Goal: Check status: Check status

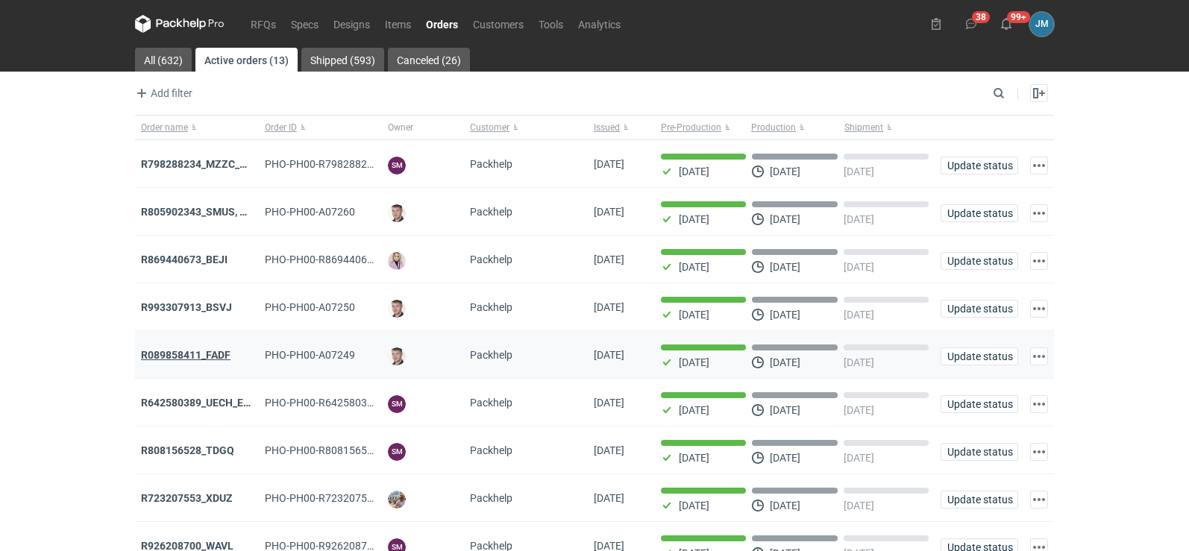
scroll to position [122, 0]
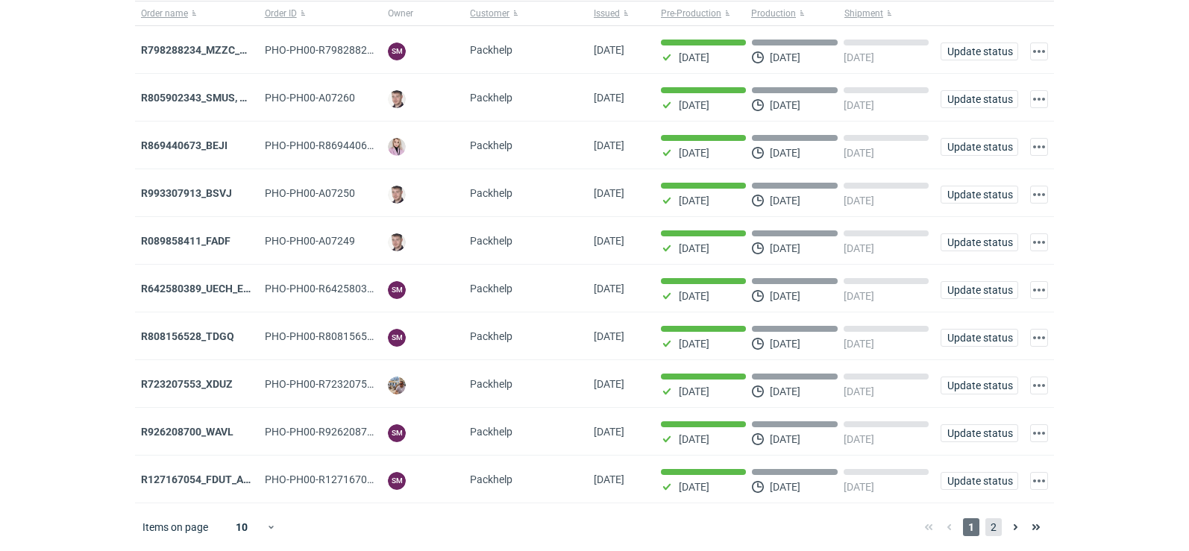
click at [998, 523] on span "2" at bounding box center [994, 528] width 16 height 18
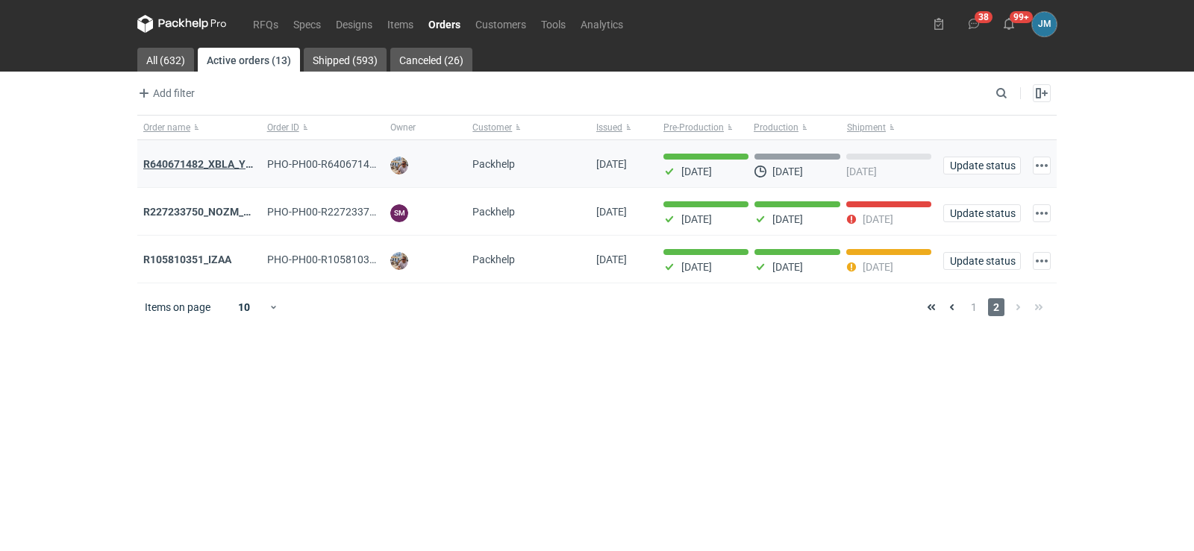
click at [180, 159] on strong "R640671482_XBLA_YSXL_LGDV_BUVN_WVLV" at bounding box center [251, 164] width 217 height 12
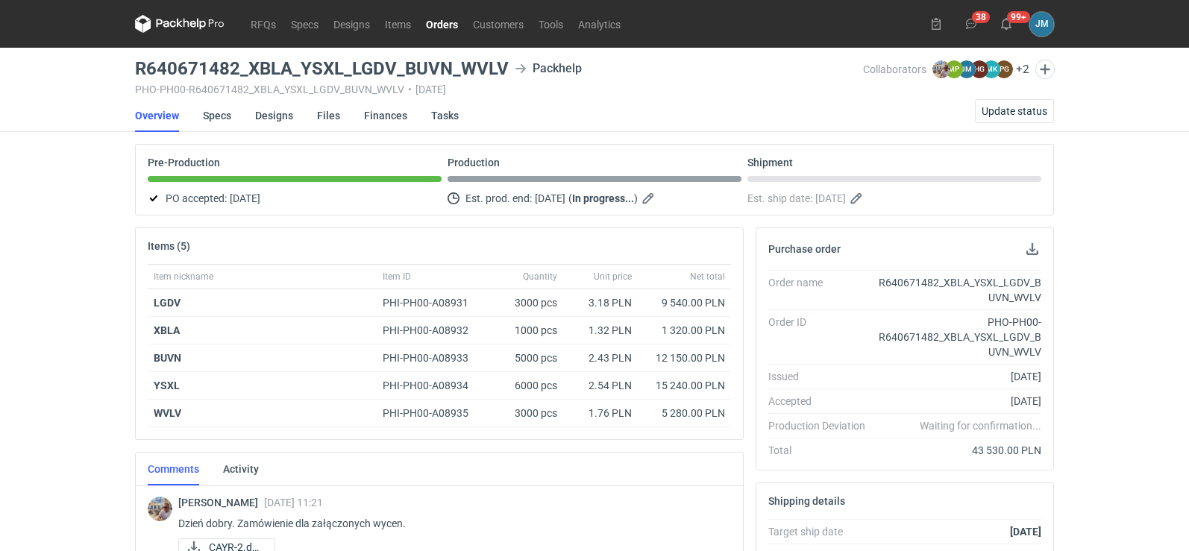
scroll to position [298, 0]
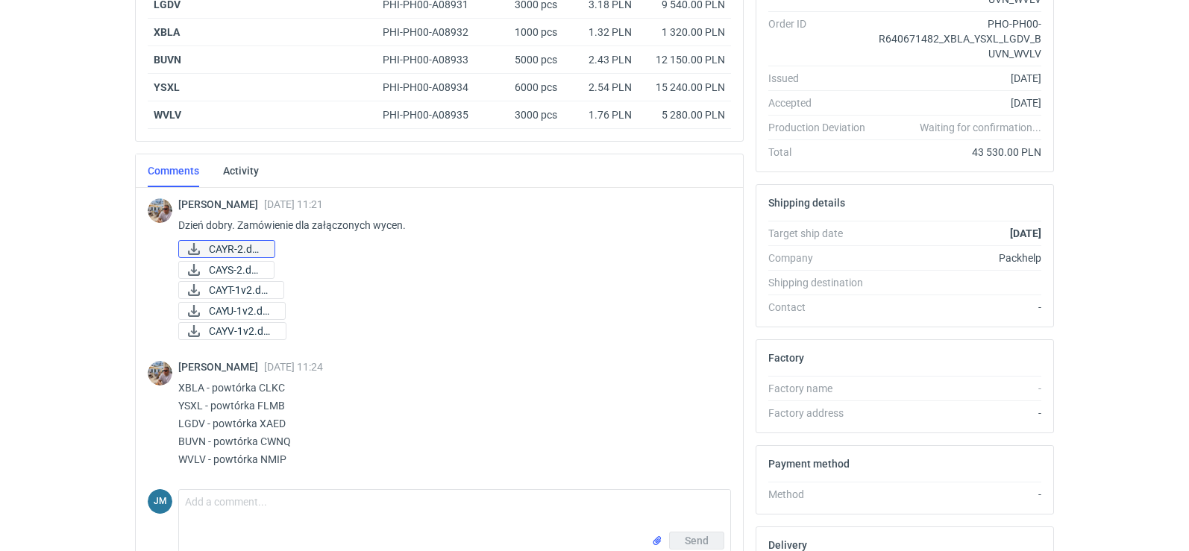
click at [209, 245] on span "CAYR-2.docx" at bounding box center [236, 249] width 54 height 16
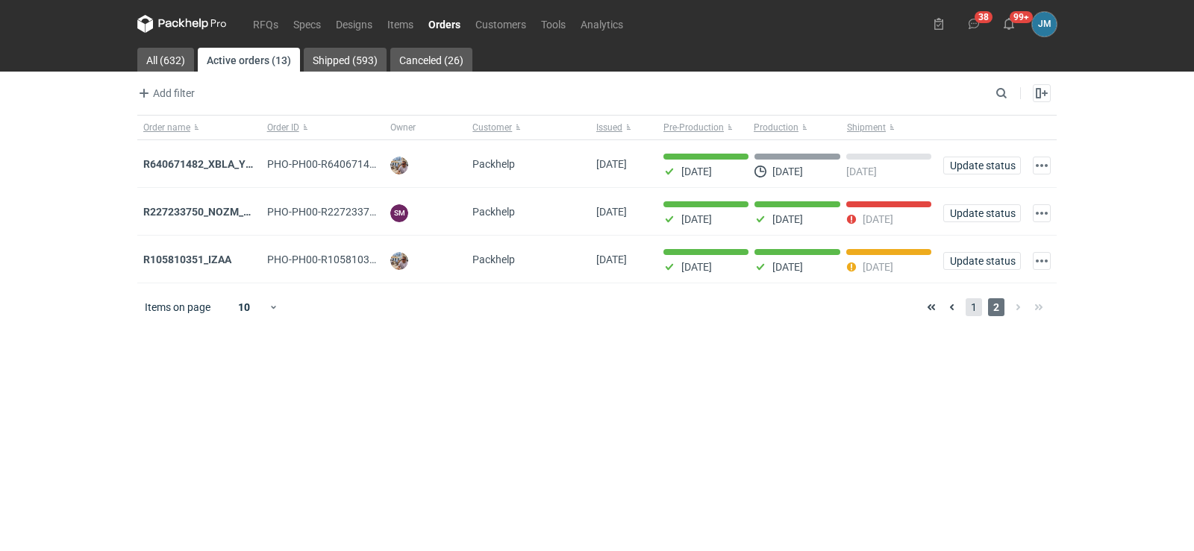
click at [968, 315] on span "1" at bounding box center [974, 307] width 16 height 18
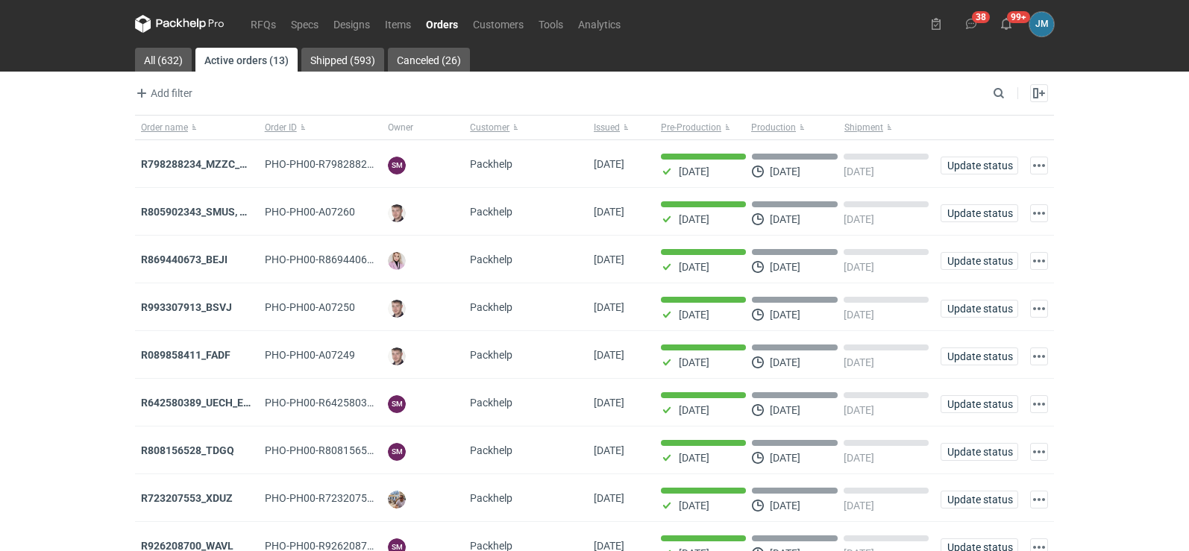
scroll to position [122, 0]
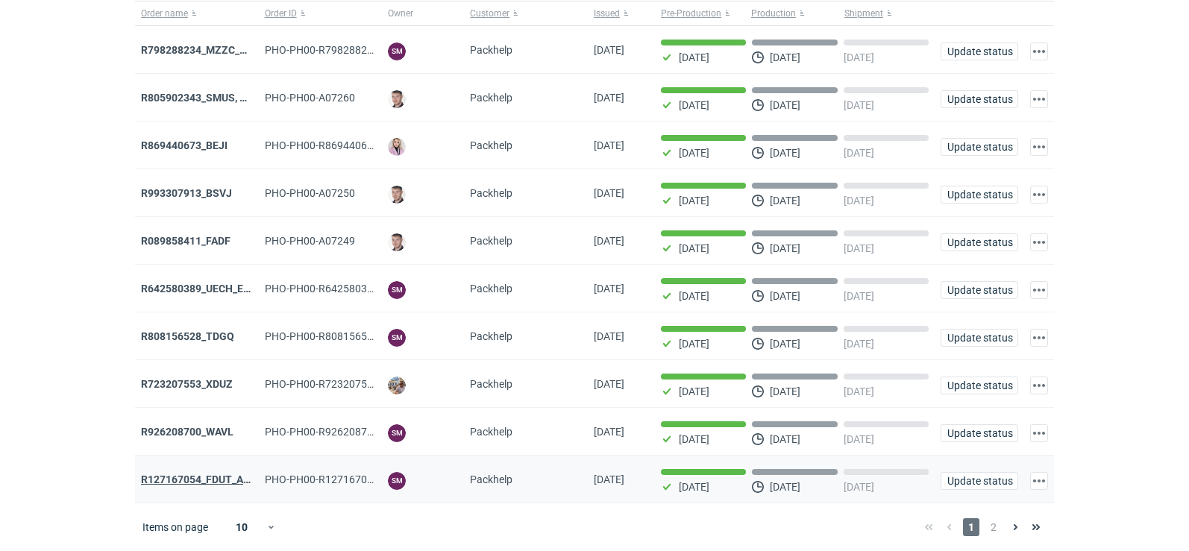
click at [180, 477] on strong "R127167054_FDUT_ACTL" at bounding box center [202, 480] width 122 height 12
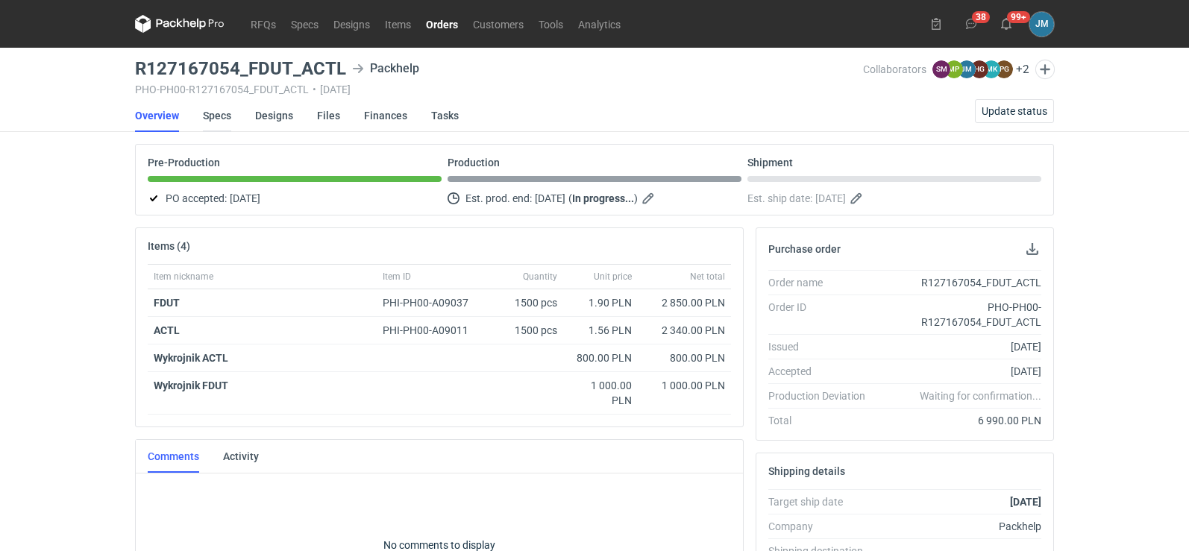
click at [221, 114] on link "Specs" at bounding box center [217, 115] width 28 height 33
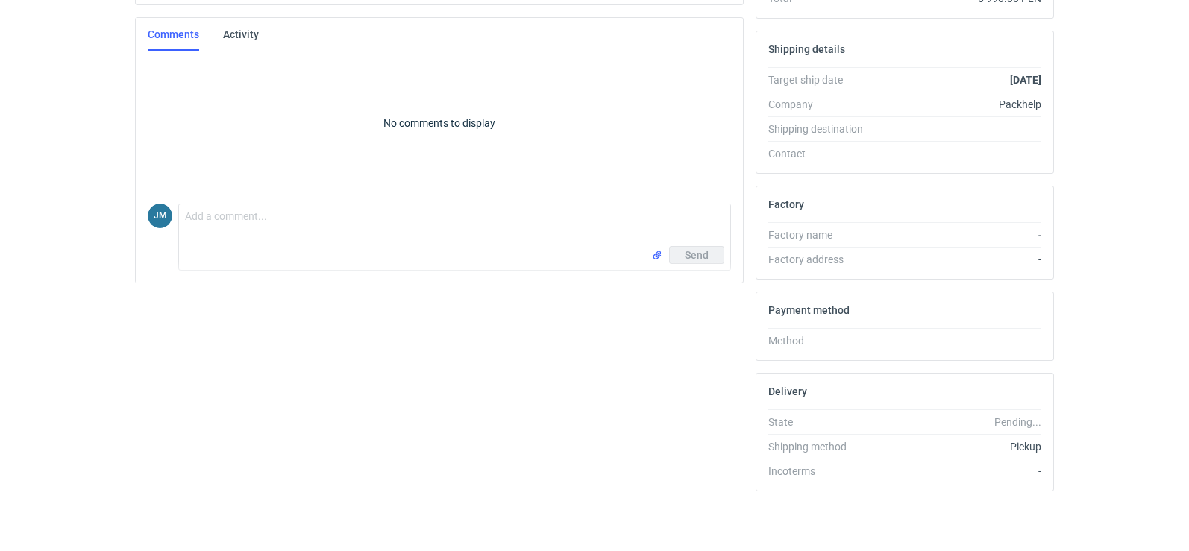
scroll to position [124, 0]
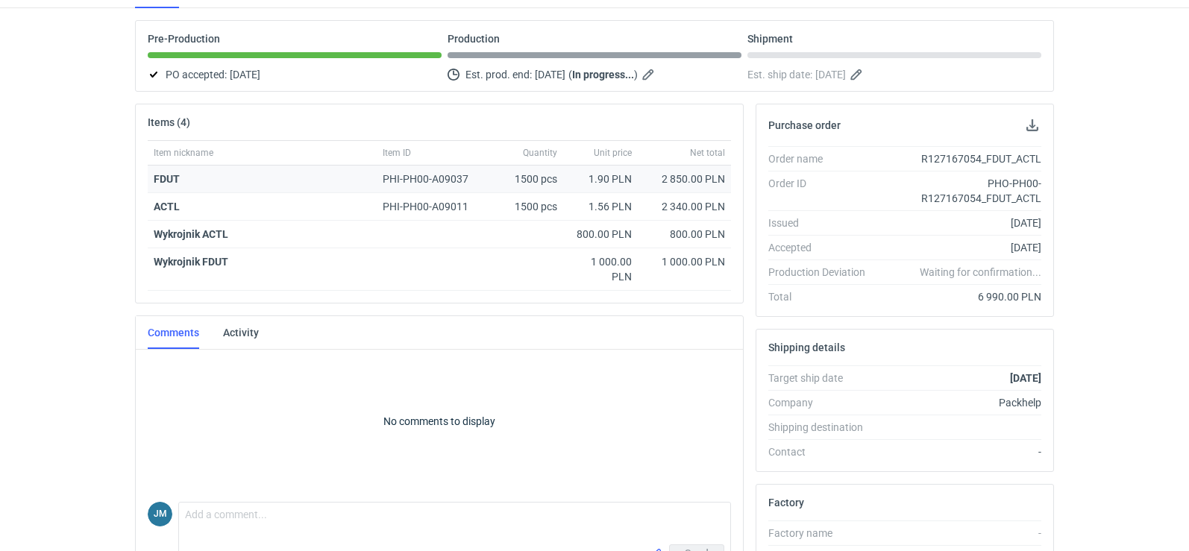
click at [163, 178] on strong "FDUT" at bounding box center [167, 179] width 26 height 12
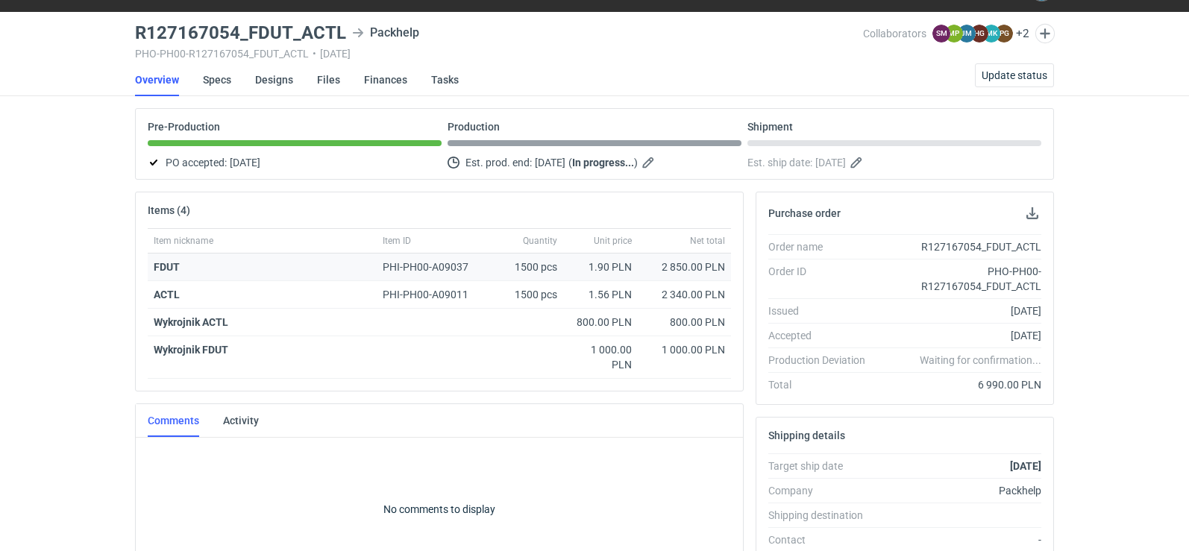
scroll to position [0, 0]
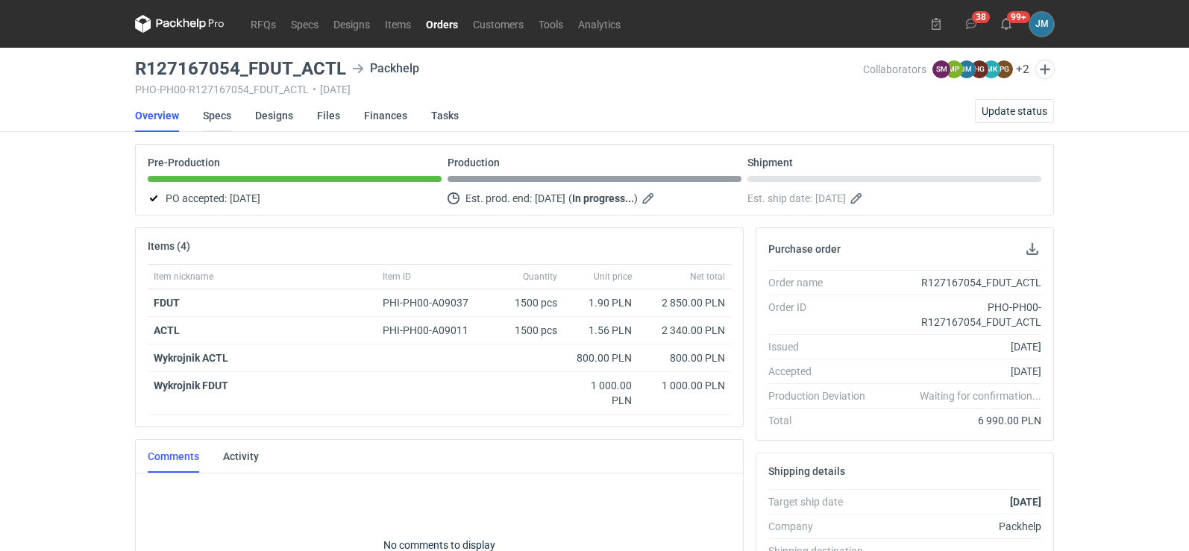
click at [227, 116] on link "Specs" at bounding box center [217, 115] width 28 height 33
click at [179, 334] on strong "ACTL" at bounding box center [167, 331] width 26 height 12
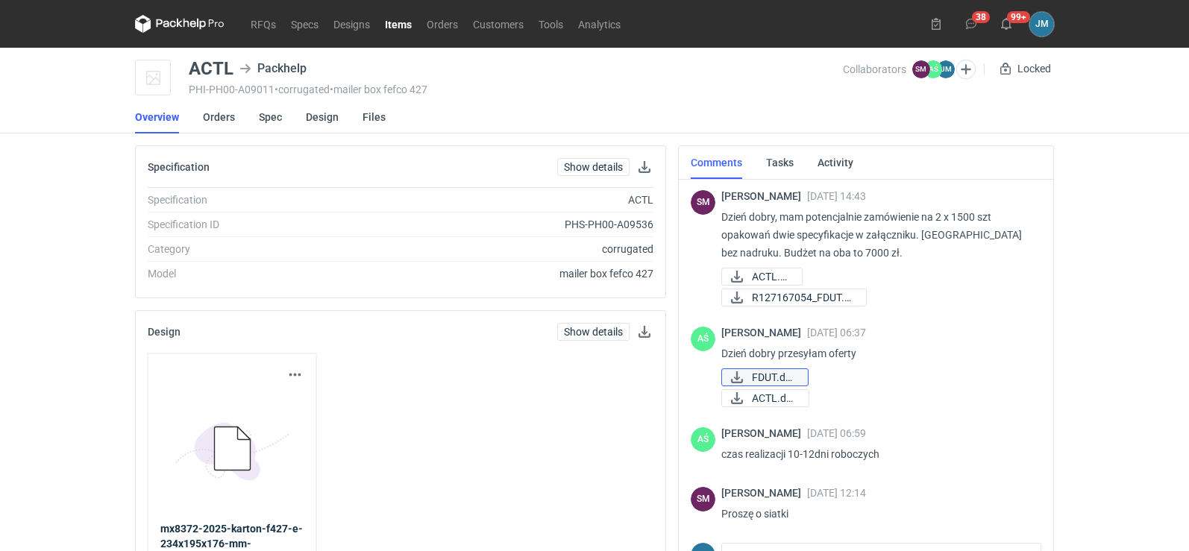
click at [777, 378] on span "FDUT.docx" at bounding box center [774, 377] width 44 height 16
click at [795, 394] on span "ACTL.docx" at bounding box center [774, 398] width 45 height 16
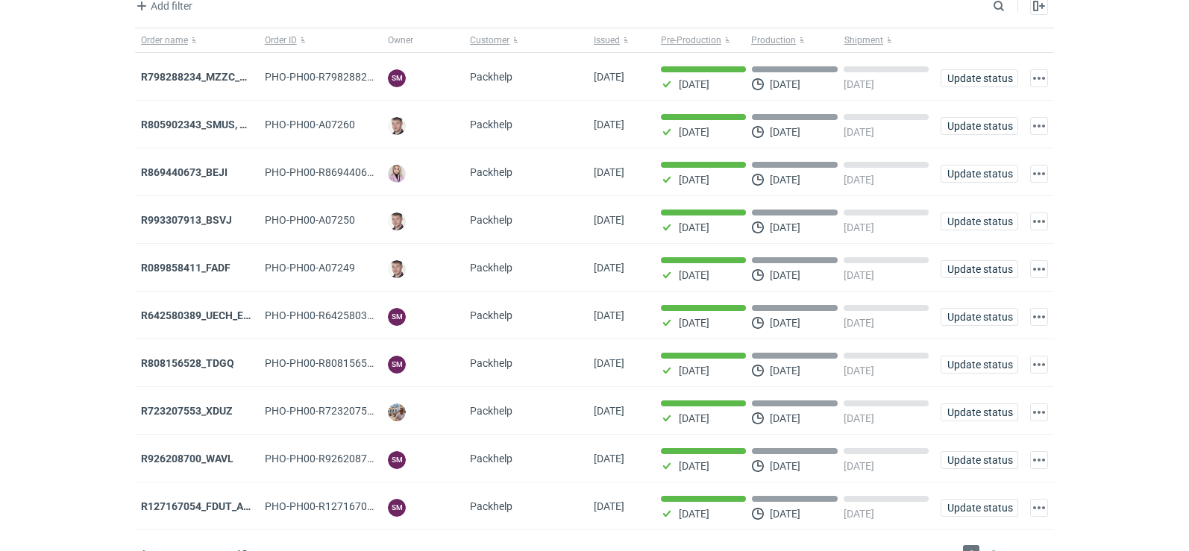
scroll to position [122, 0]
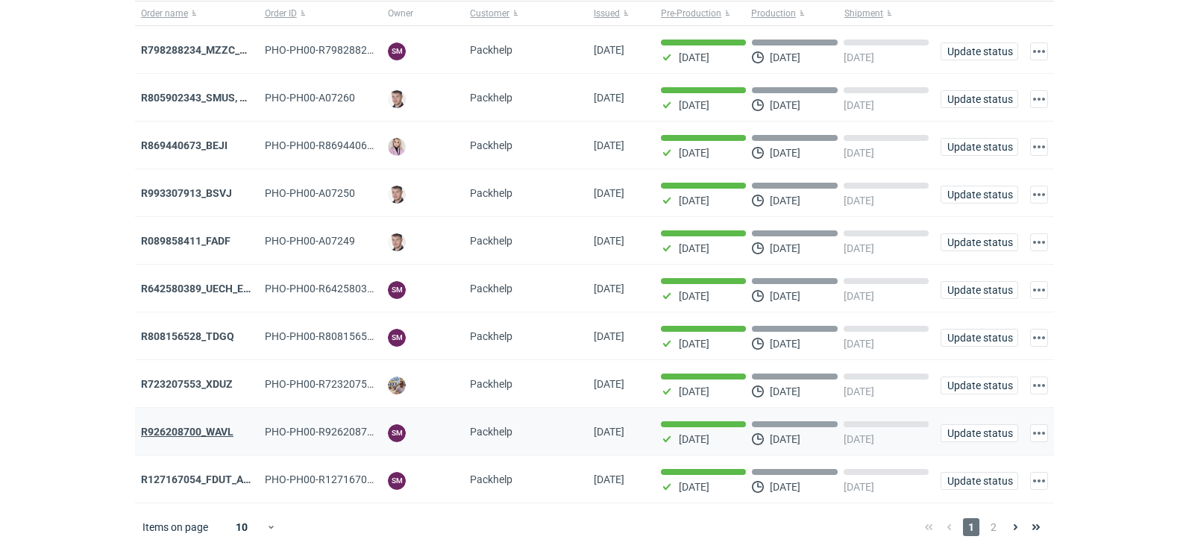
click at [184, 434] on strong "R926208700_WAVL" at bounding box center [187, 432] width 93 height 12
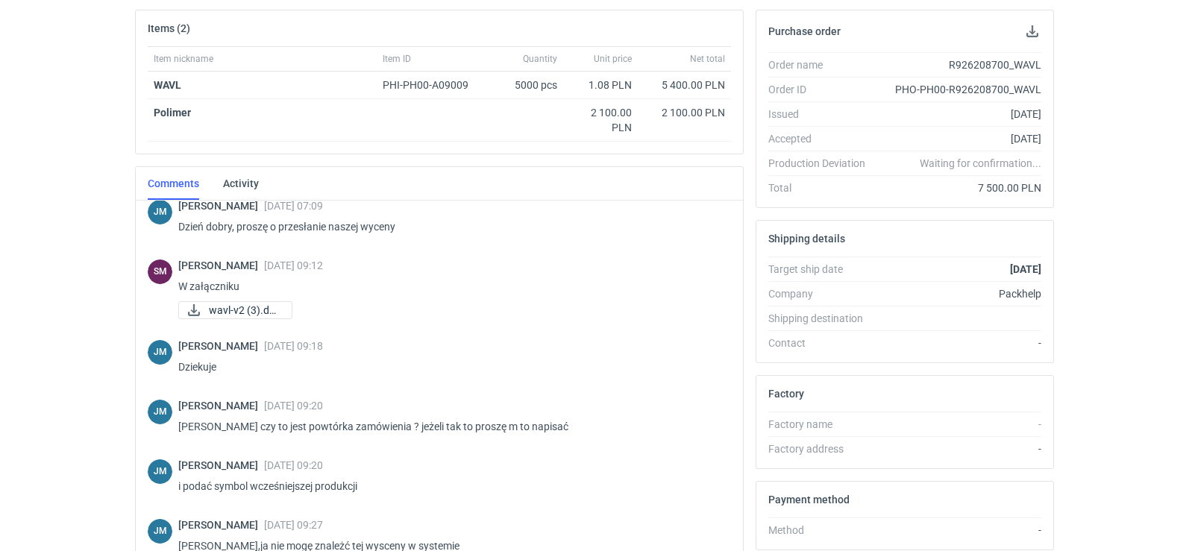
scroll to position [542, 0]
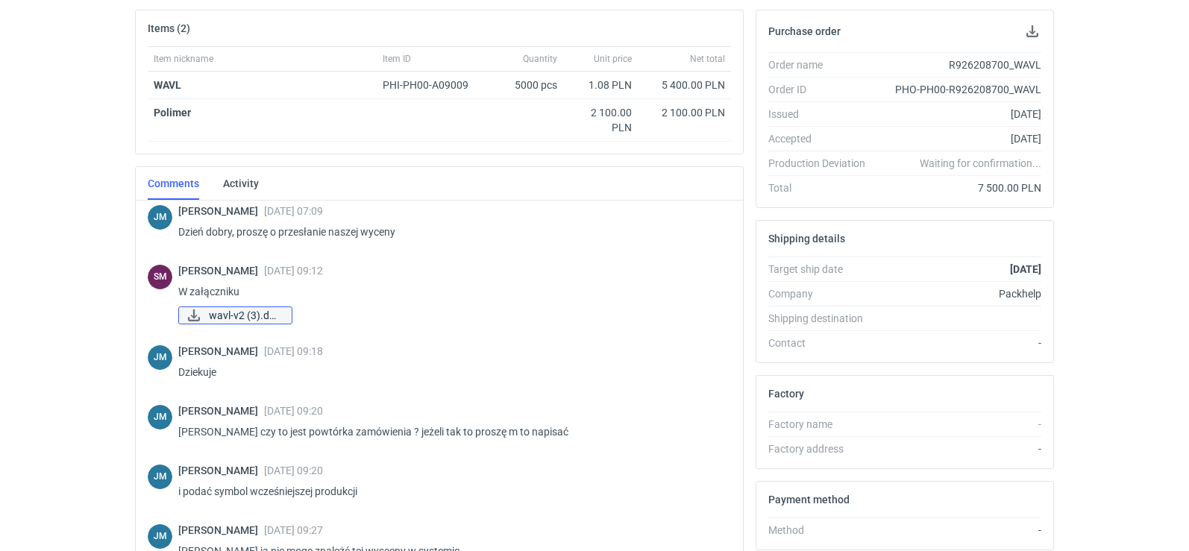
click at [243, 317] on span "wavl-v2 (3).docx" at bounding box center [244, 315] width 71 height 16
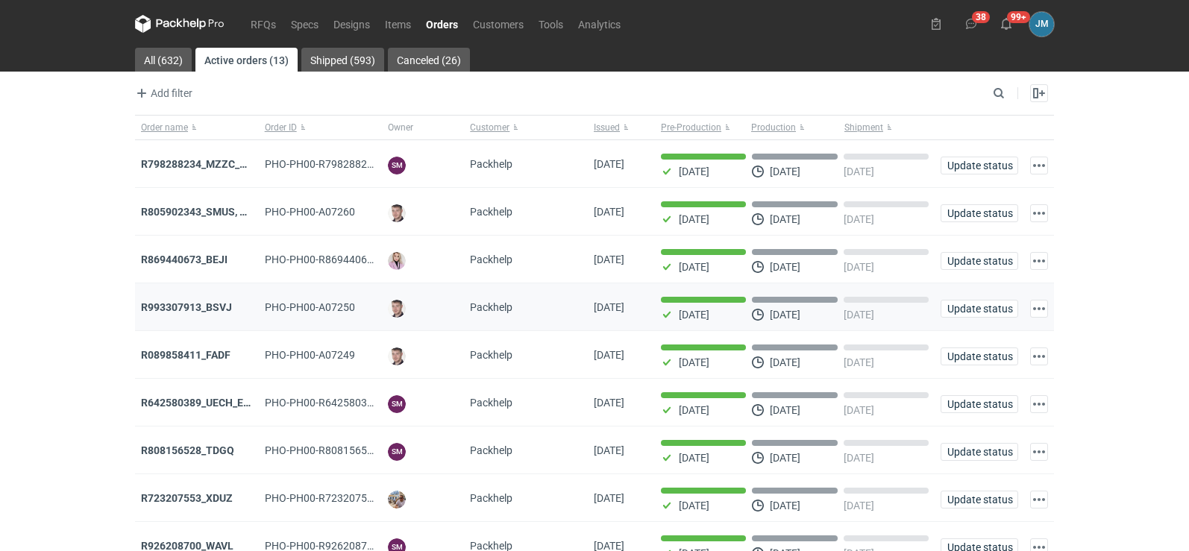
scroll to position [122, 0]
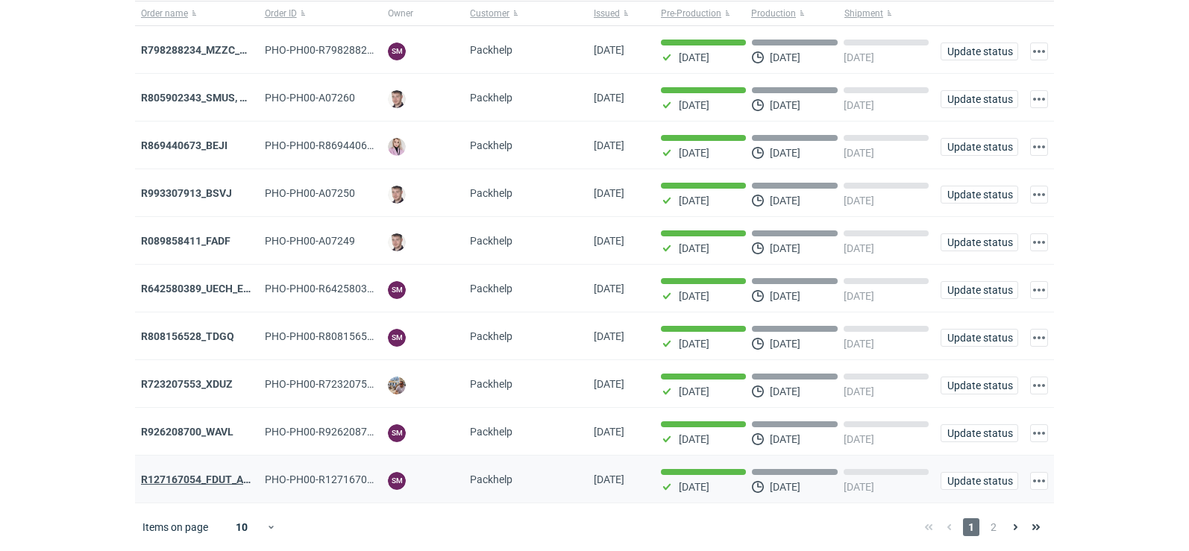
click at [213, 483] on strong "R127167054_FDUT_ACTL" at bounding box center [202, 480] width 122 height 12
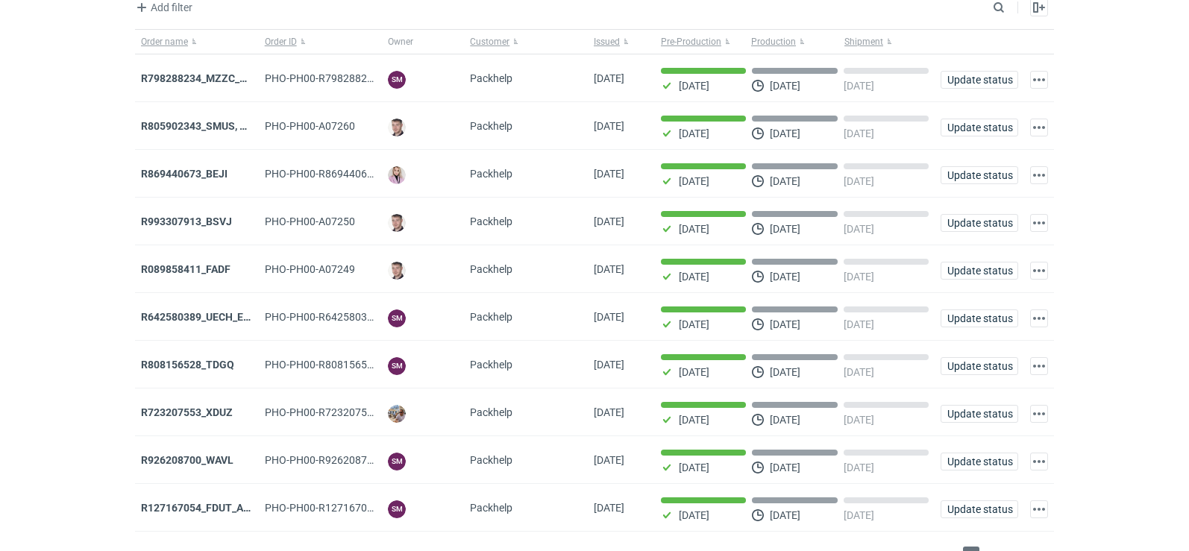
scroll to position [122, 0]
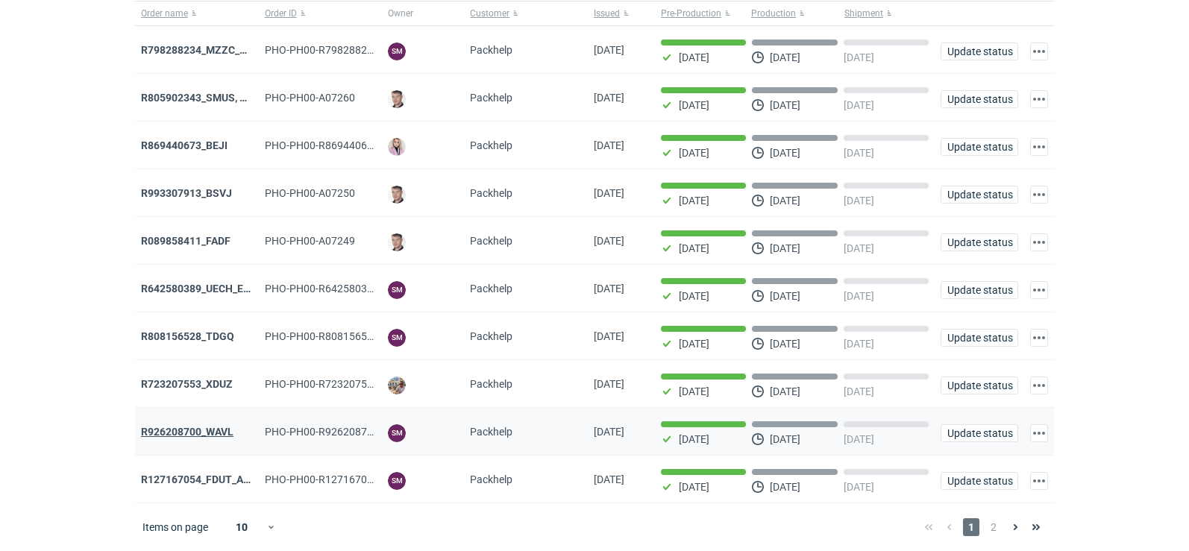
click at [190, 434] on strong "R926208700_WAVL" at bounding box center [187, 432] width 93 height 12
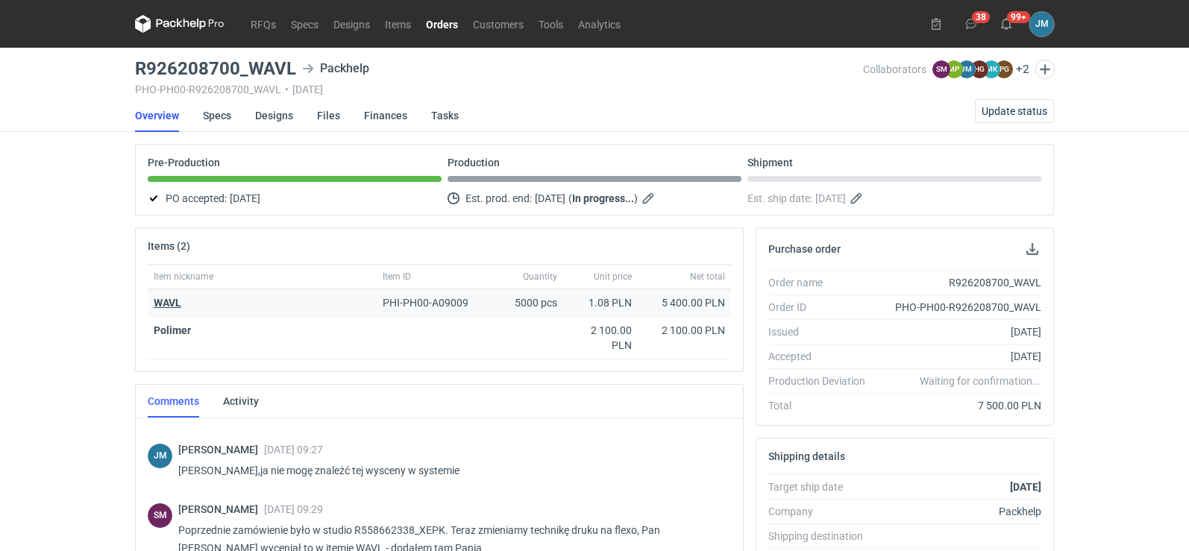
click at [162, 301] on strong "WAVL" at bounding box center [168, 303] width 28 height 12
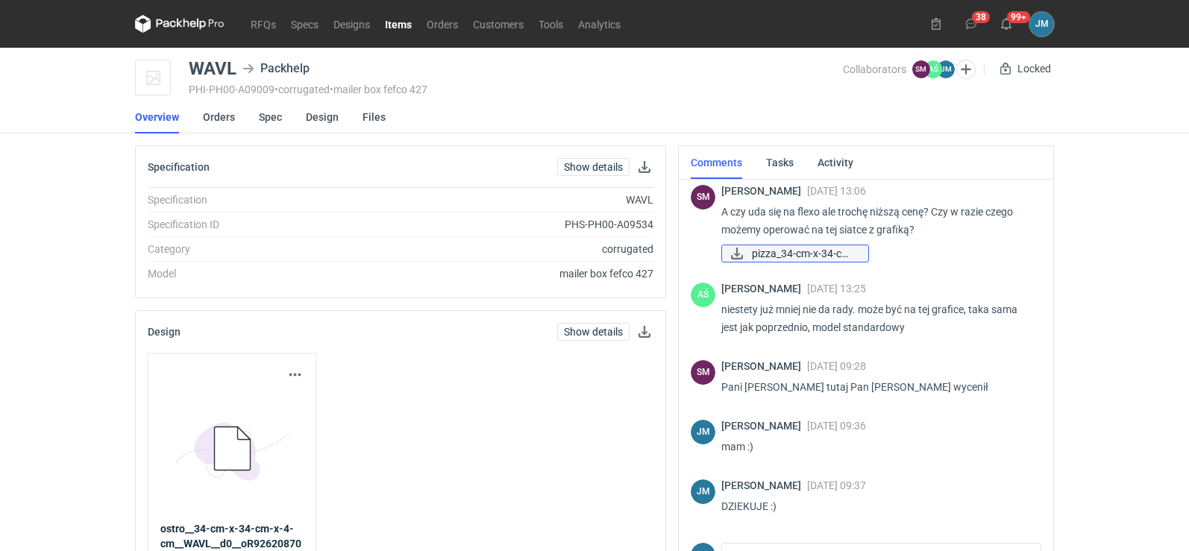
click at [779, 255] on span "pizza_34-cm-x-34-cm-..." at bounding box center [804, 253] width 104 height 16
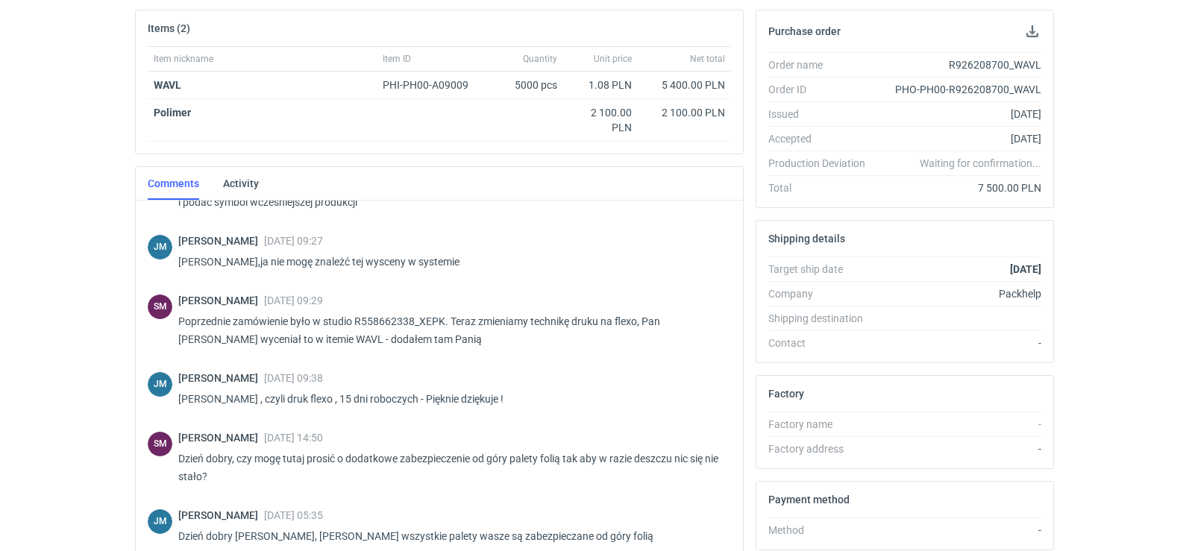
scroll to position [841, 0]
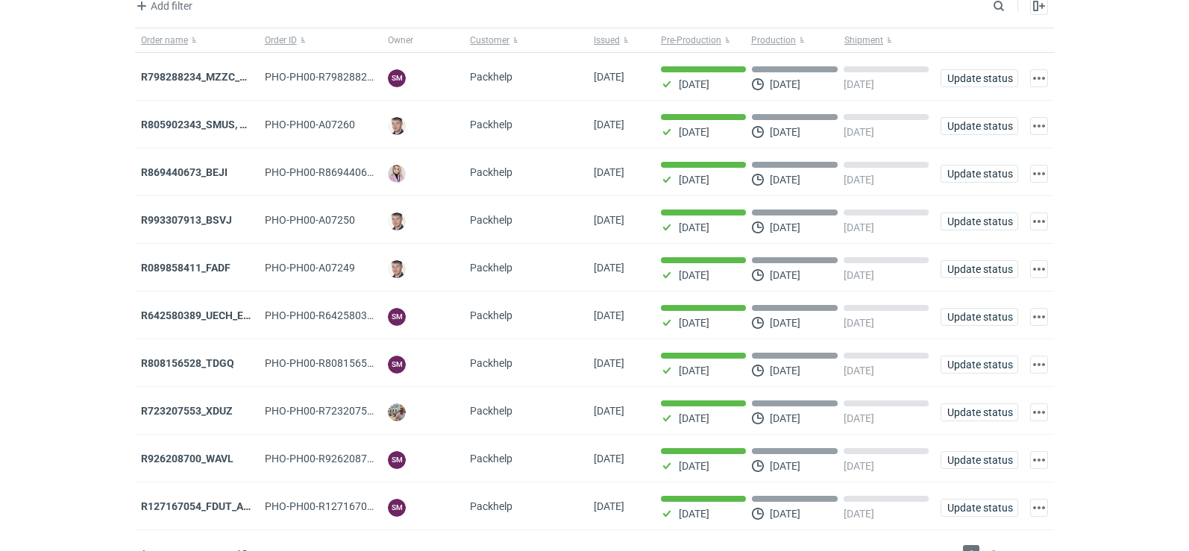
scroll to position [122, 0]
